Goal: Find specific page/section: Find specific page/section

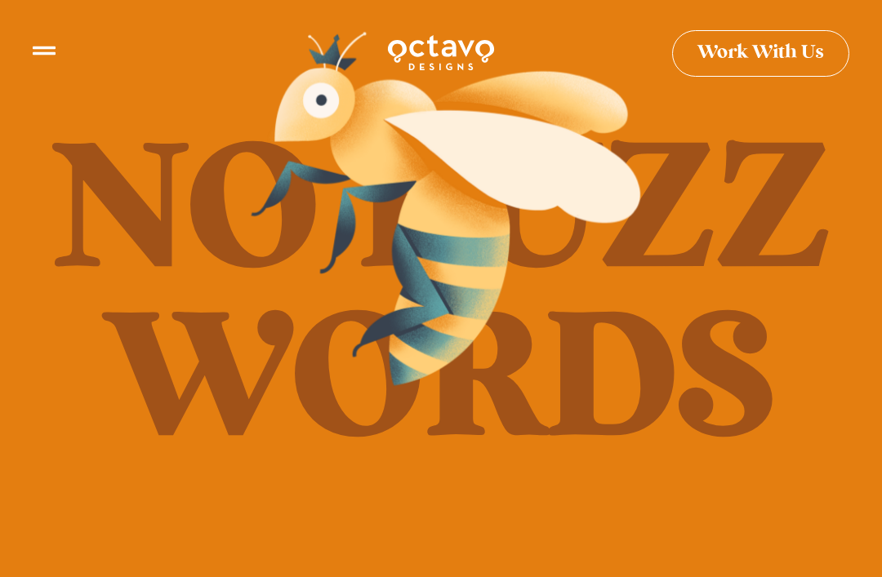
click at [718, 53] on span "Work With Us" at bounding box center [760, 53] width 127 height 19
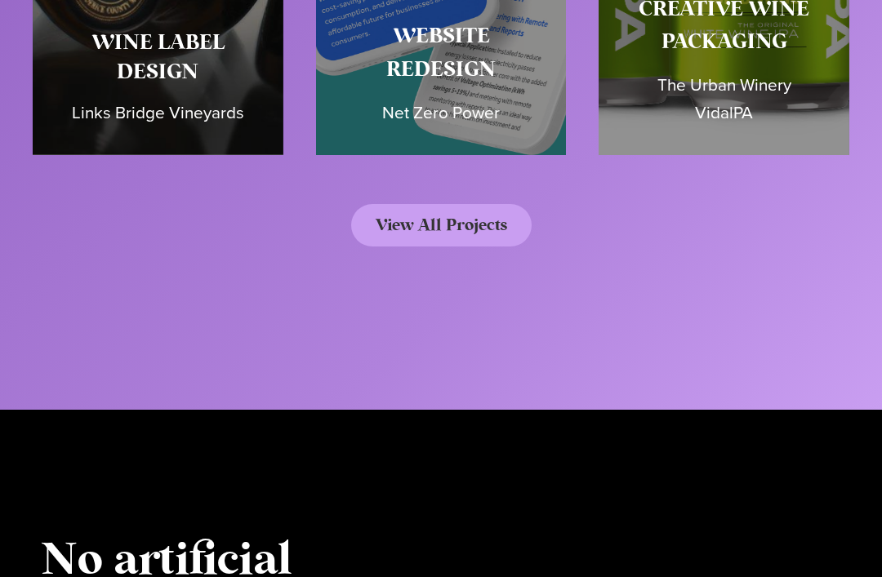
scroll to position [7698, 0]
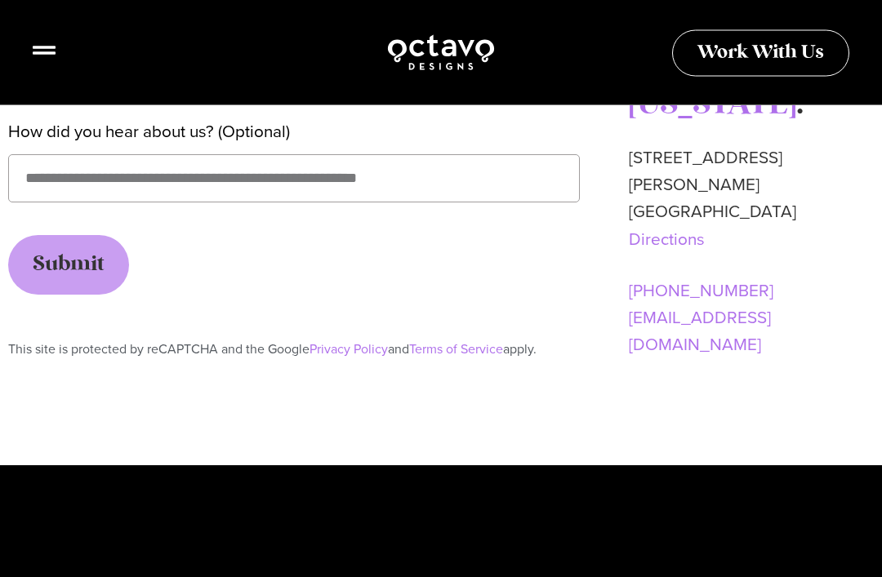
scroll to position [1009, 0]
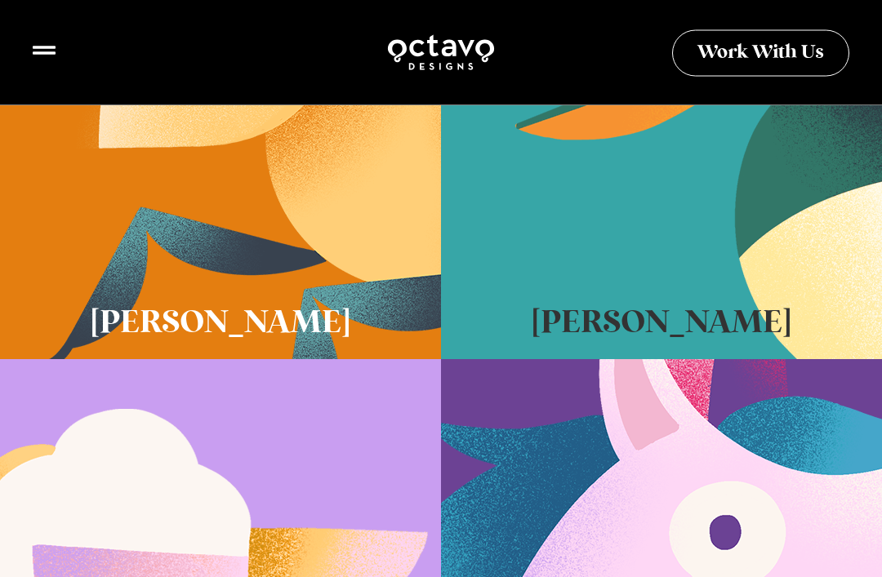
scroll to position [741, 0]
click at [90, 237] on link "Sue Hough" at bounding box center [220, 74] width 441 height 572
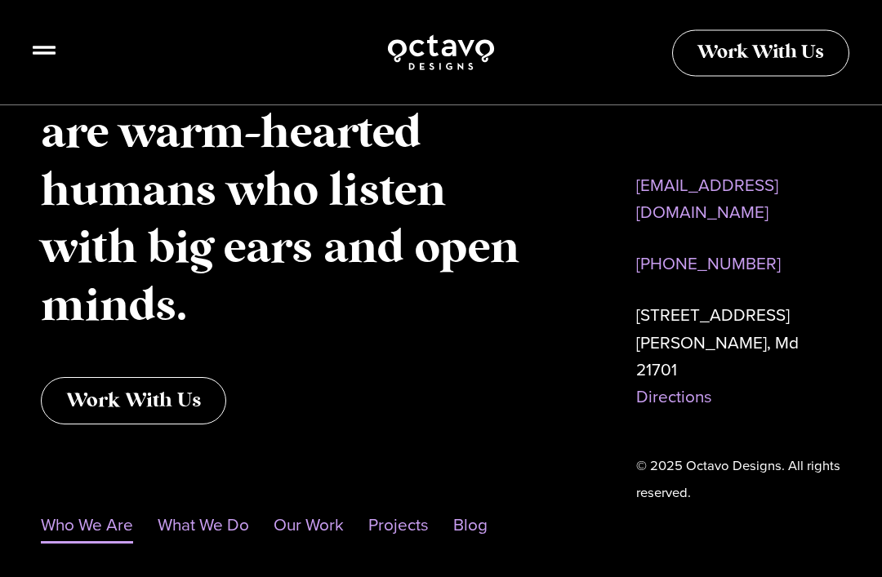
scroll to position [1859, 0]
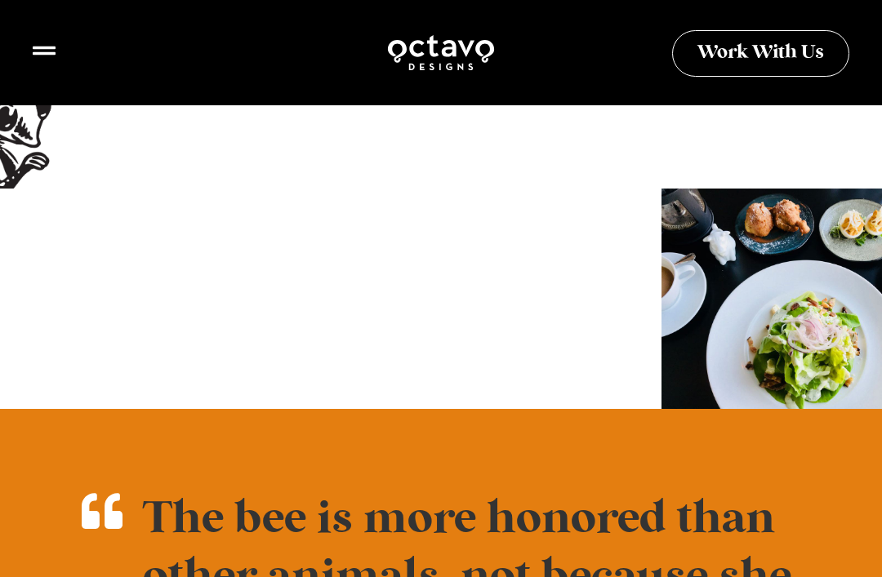
scroll to position [884, 0]
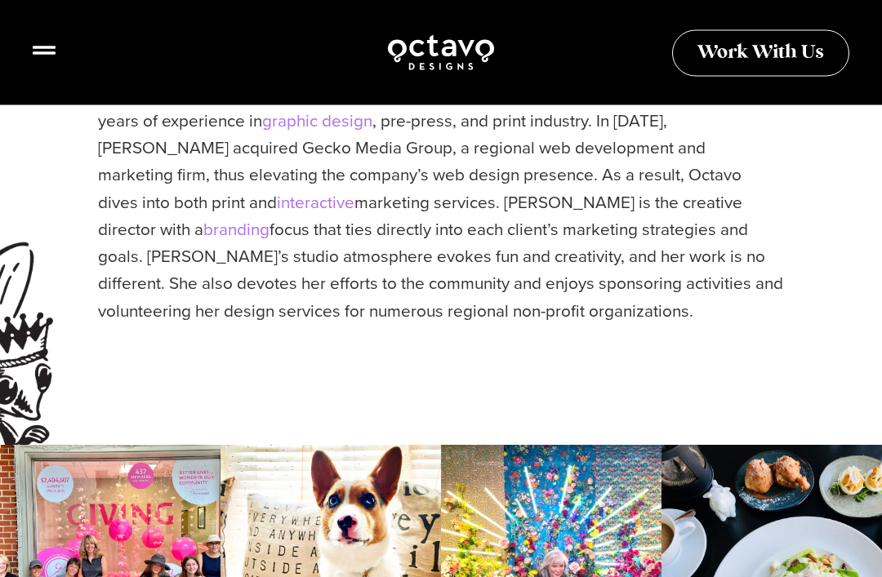
scroll to position [617, 0]
